Goal: Task Accomplishment & Management: Use online tool/utility

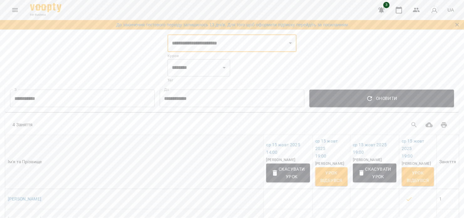
select select "**********"
select select "********"
click at [16, 11] on icon "Menu" at bounding box center [15, 10] width 6 height 4
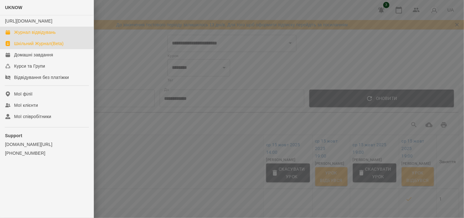
click at [20, 35] on div "Журнал відвідувань" at bounding box center [35, 32] width 42 height 6
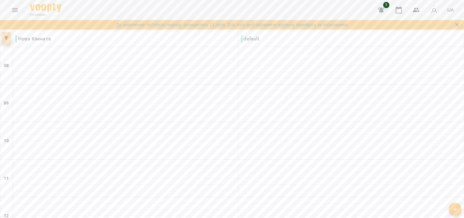
click at [6, 38] on icon "button" at bounding box center [6, 38] width 4 height 4
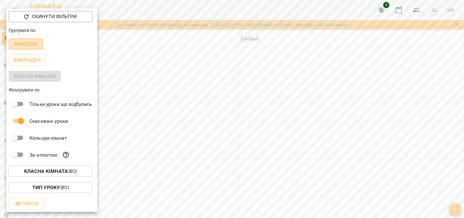
click at [36, 47] on p "Тиждень" at bounding box center [26, 44] width 24 height 8
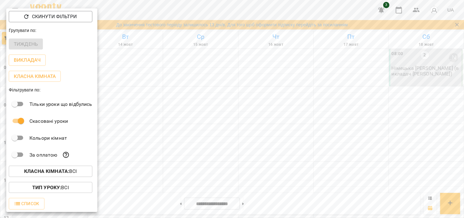
click at [224, 138] on div at bounding box center [232, 109] width 464 height 218
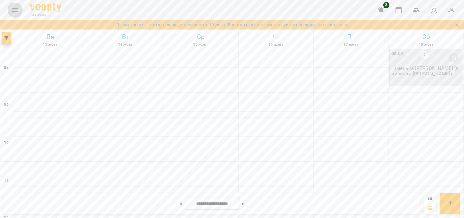
click at [11, 10] on button "Menu" at bounding box center [15, 10] width 15 height 15
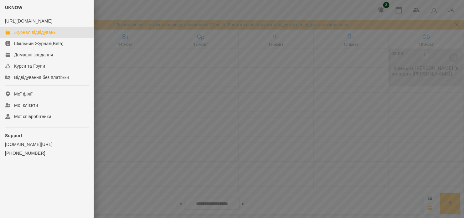
click at [46, 38] on link "Журнал відвідувань" at bounding box center [47, 32] width 94 height 11
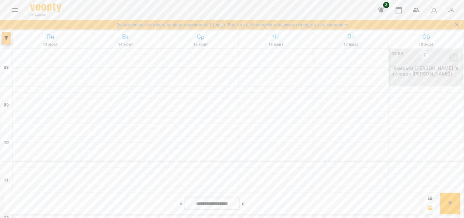
click at [4, 40] on button "button" at bounding box center [6, 38] width 9 height 13
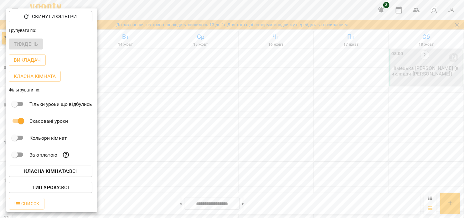
click at [118, 71] on div at bounding box center [232, 109] width 464 height 218
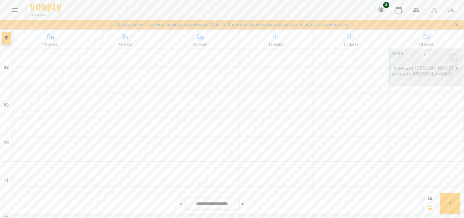
click at [397, 62] on div "08:00" at bounding box center [398, 57] width 12 height 14
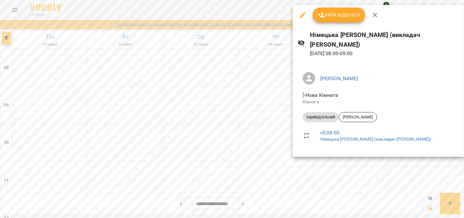
click at [373, 13] on icon "button" at bounding box center [376, 15] width 8 height 8
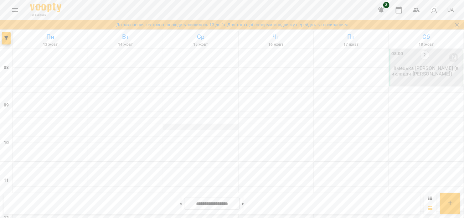
scroll to position [310, 0]
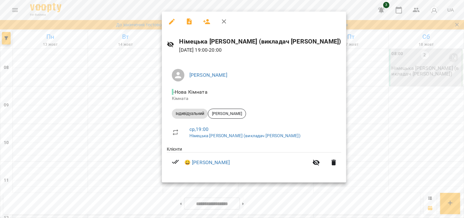
click at [117, 110] on div at bounding box center [232, 109] width 464 height 218
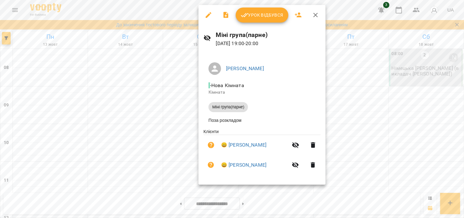
click at [168, 127] on div at bounding box center [232, 109] width 464 height 218
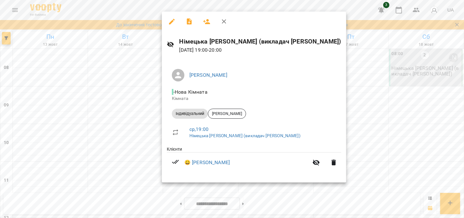
click at [106, 105] on div at bounding box center [232, 109] width 464 height 218
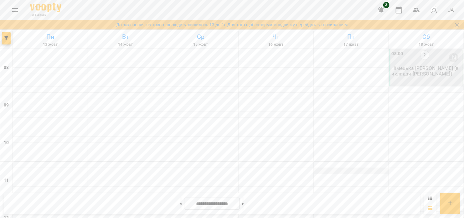
scroll to position [51, 0]
click at [6, 39] on icon "button" at bounding box center [6, 38] width 4 height 4
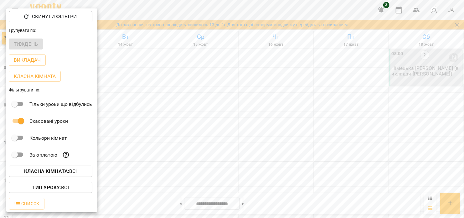
click at [237, 134] on div at bounding box center [232, 109] width 464 height 218
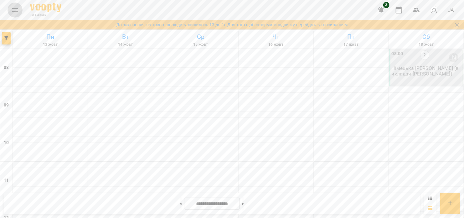
click at [16, 10] on icon "Menu" at bounding box center [15, 10] width 6 height 4
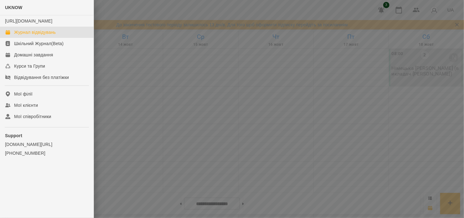
click at [162, 115] on div at bounding box center [232, 109] width 464 height 218
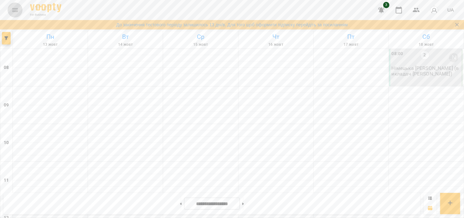
click at [13, 10] on icon "Menu" at bounding box center [15, 10] width 8 height 8
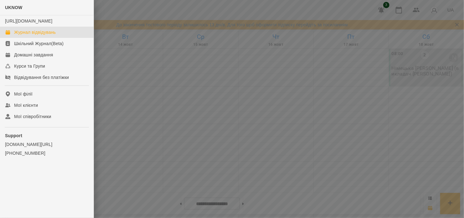
drag, startPoint x: 126, startPoint y: 79, endPoint x: 148, endPoint y: 96, distance: 27.0
click at [148, 96] on div at bounding box center [232, 109] width 464 height 218
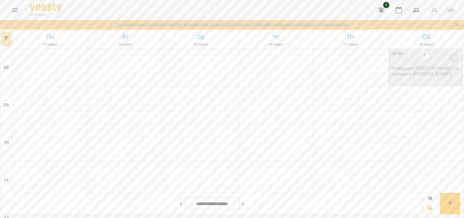
click at [6, 42] on button "button" at bounding box center [6, 38] width 9 height 13
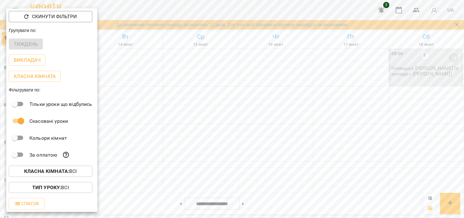
click at [24, 46] on div "Тиждень" at bounding box center [51, 44] width 91 height 16
drag, startPoint x: 24, startPoint y: 46, endPoint x: 30, endPoint y: 17, distance: 29.9
click at [30, 17] on div "Скинути фільтри Групувати по: Тиждень Викладач Класна кімната Фільтрувати по: Т…" at bounding box center [51, 110] width 91 height 204
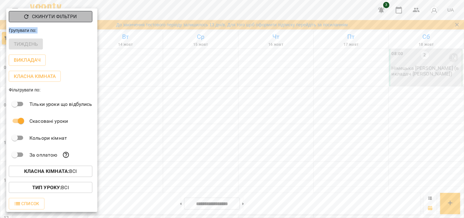
click at [34, 16] on p "Скинути фільтри" at bounding box center [54, 17] width 45 height 8
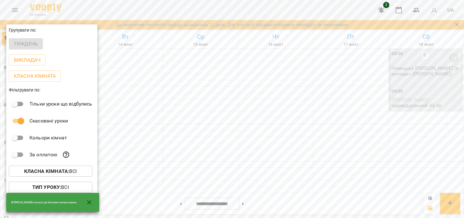
click at [164, 121] on div at bounding box center [232, 109] width 464 height 218
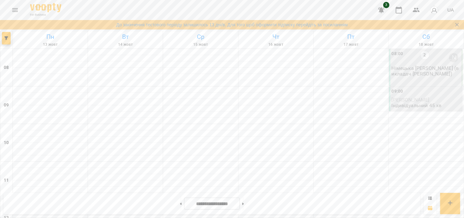
click at [95, 193] on div at bounding box center [125, 196] width 75 height 6
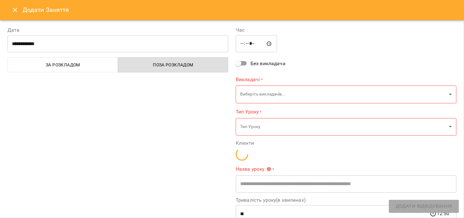
type input "**********"
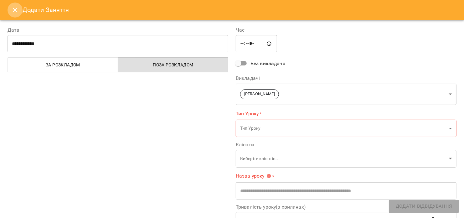
click at [11, 12] on icon "Close" at bounding box center [15, 10] width 8 height 8
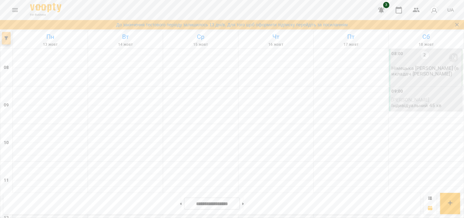
click at [6, 36] on icon "button" at bounding box center [6, 38] width 4 height 4
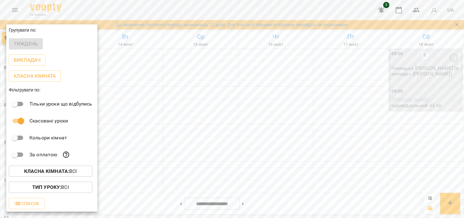
click at [21, 45] on div "Тиждень" at bounding box center [51, 44] width 91 height 16
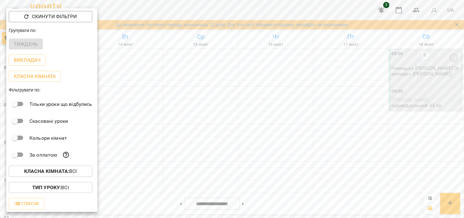
click at [25, 44] on div "Тиждень" at bounding box center [51, 44] width 91 height 16
click at [39, 14] on p "Скинути фільтри" at bounding box center [54, 17] width 45 height 8
click at [157, 90] on div at bounding box center [232, 109] width 464 height 218
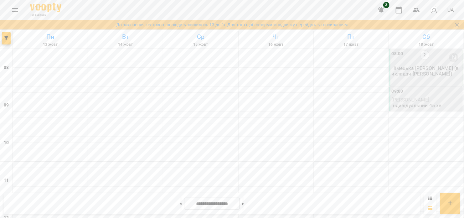
scroll to position [0, 0]
click at [196, 36] on h6 "Ср" at bounding box center [200, 37] width 73 height 10
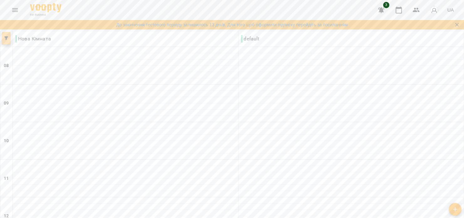
click at [6, 39] on icon "button" at bounding box center [6, 38] width 4 height 4
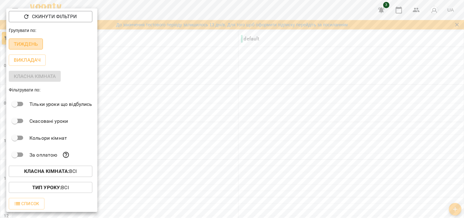
click at [16, 46] on p "Тиждень" at bounding box center [26, 44] width 24 height 8
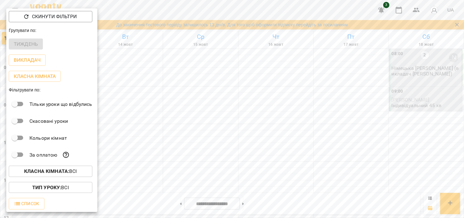
click at [223, 118] on div at bounding box center [232, 109] width 464 height 218
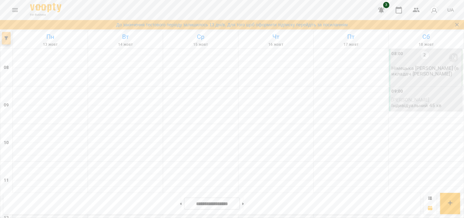
click at [5, 36] on button "button" at bounding box center [6, 38] width 9 height 13
